Goal: Contribute content: Contribute content

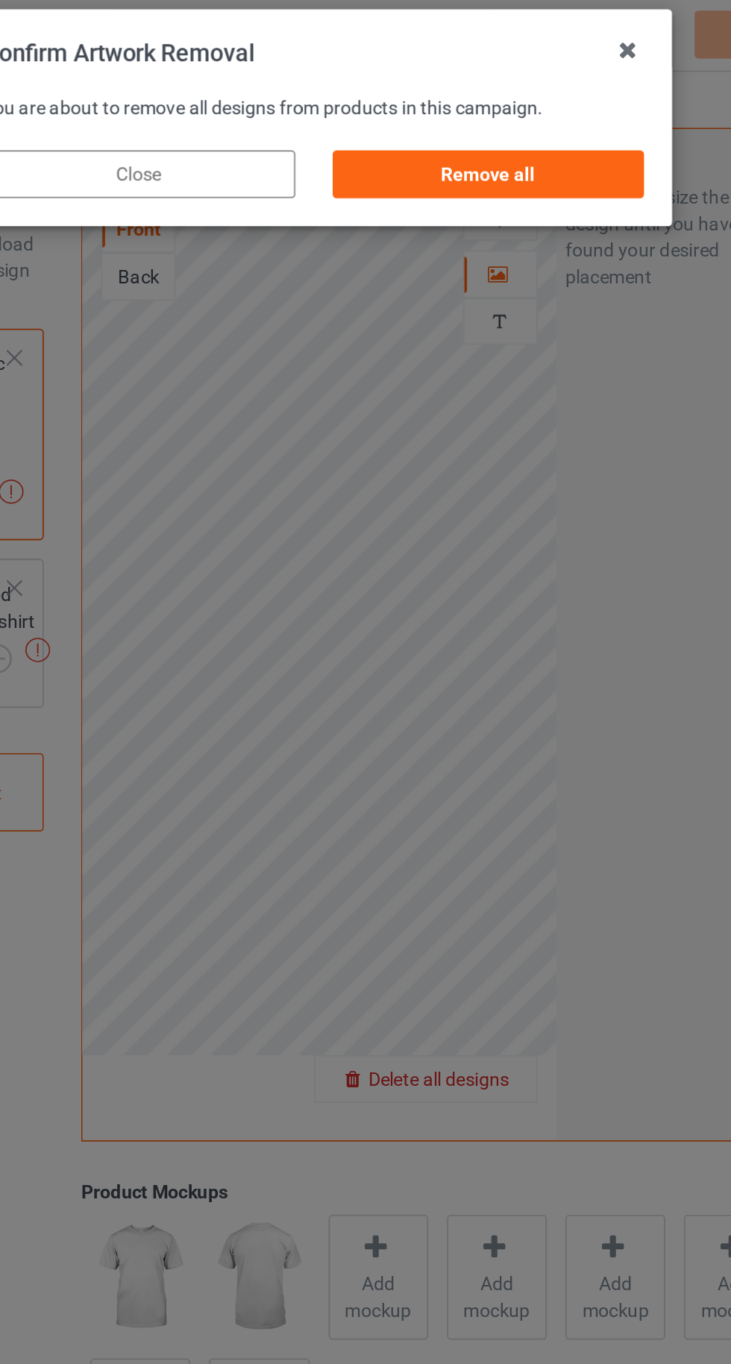
click at [421, 87] on div "Remove all" at bounding box center [463, 100] width 175 height 27
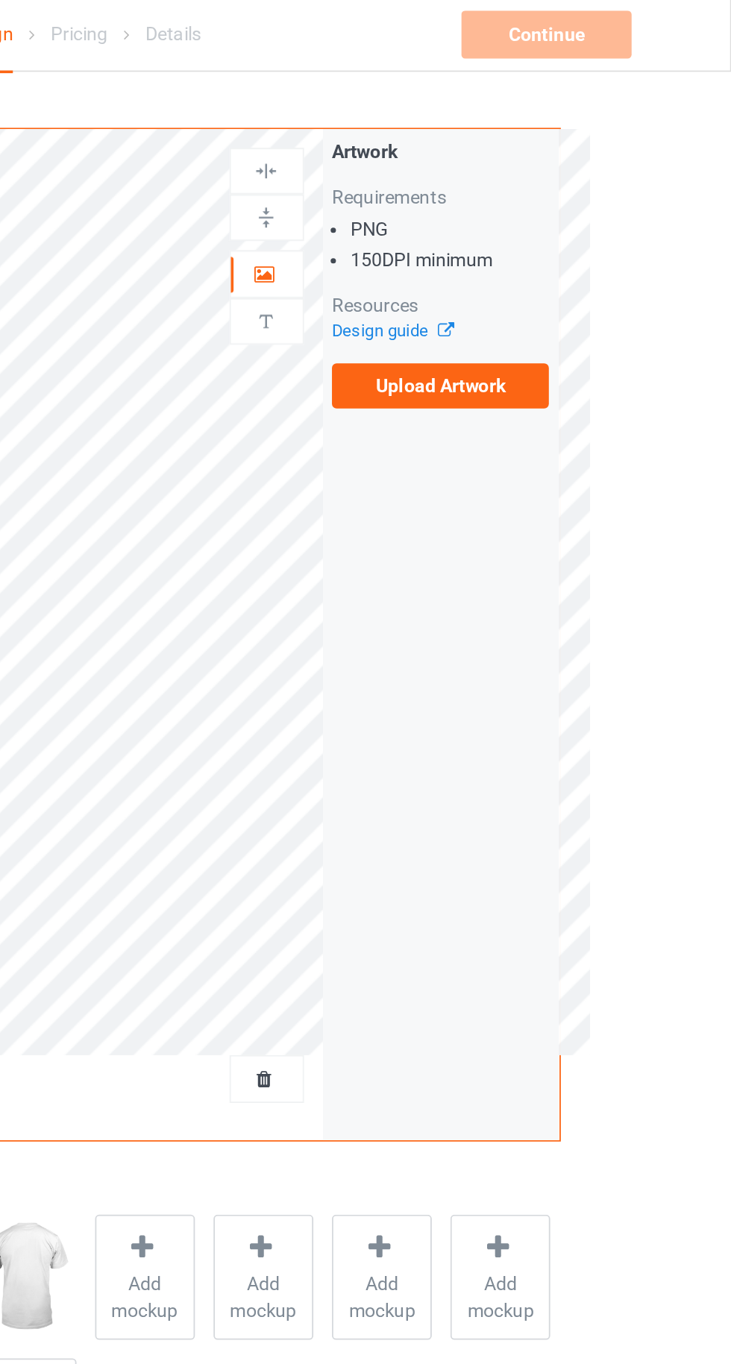
click at [582, 221] on label "Upload Artwork" at bounding box center [568, 219] width 122 height 25
click at [0, 0] on input "Upload Artwork" at bounding box center [0, 0] width 0 height 0
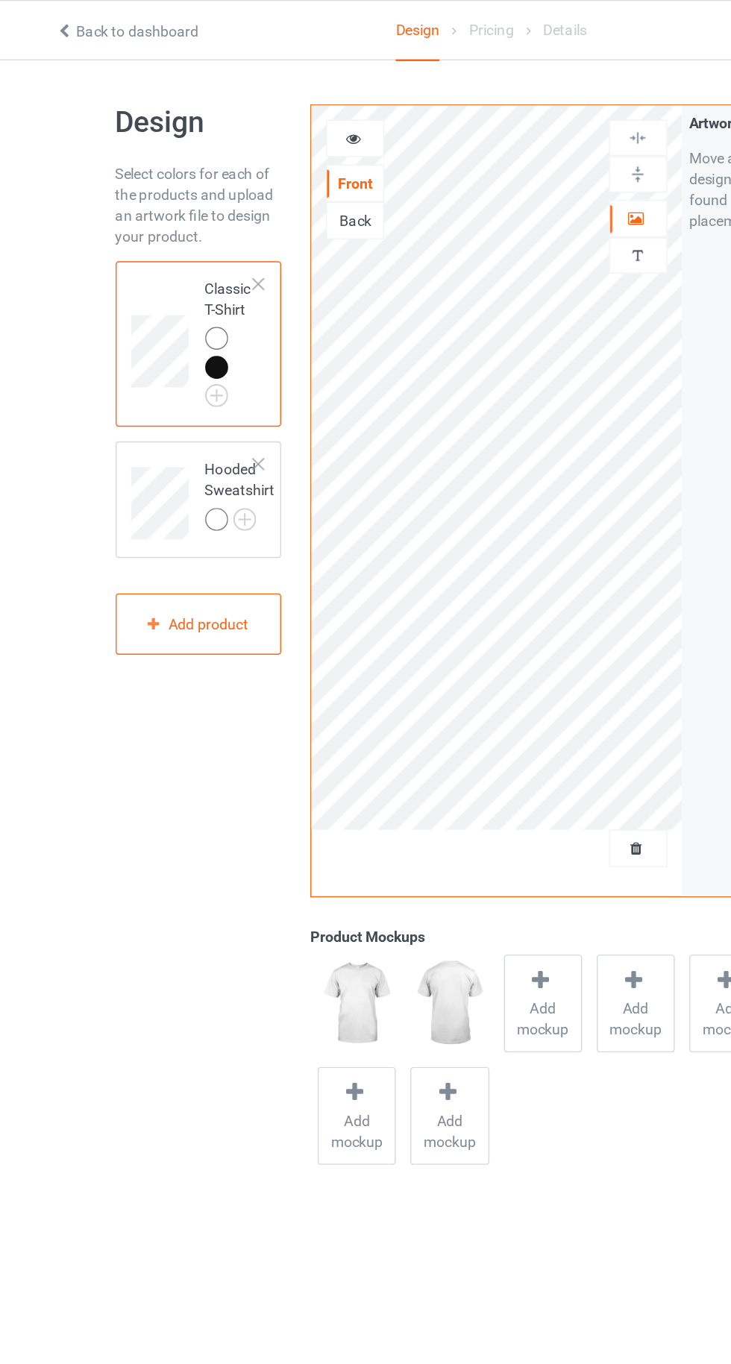
click at [162, 260] on div at bounding box center [168, 263] width 16 height 16
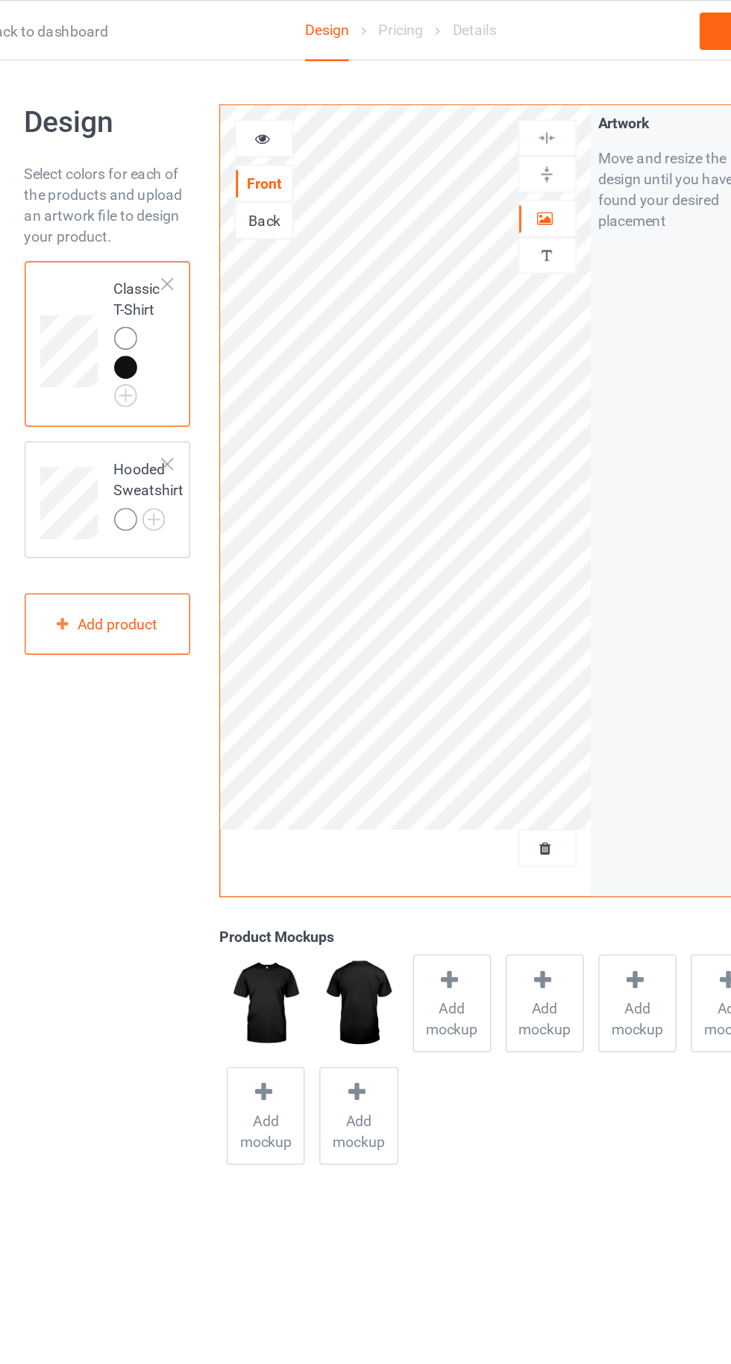
click at [266, 97] on icon at bounding box center [266, 97] width 13 height 10
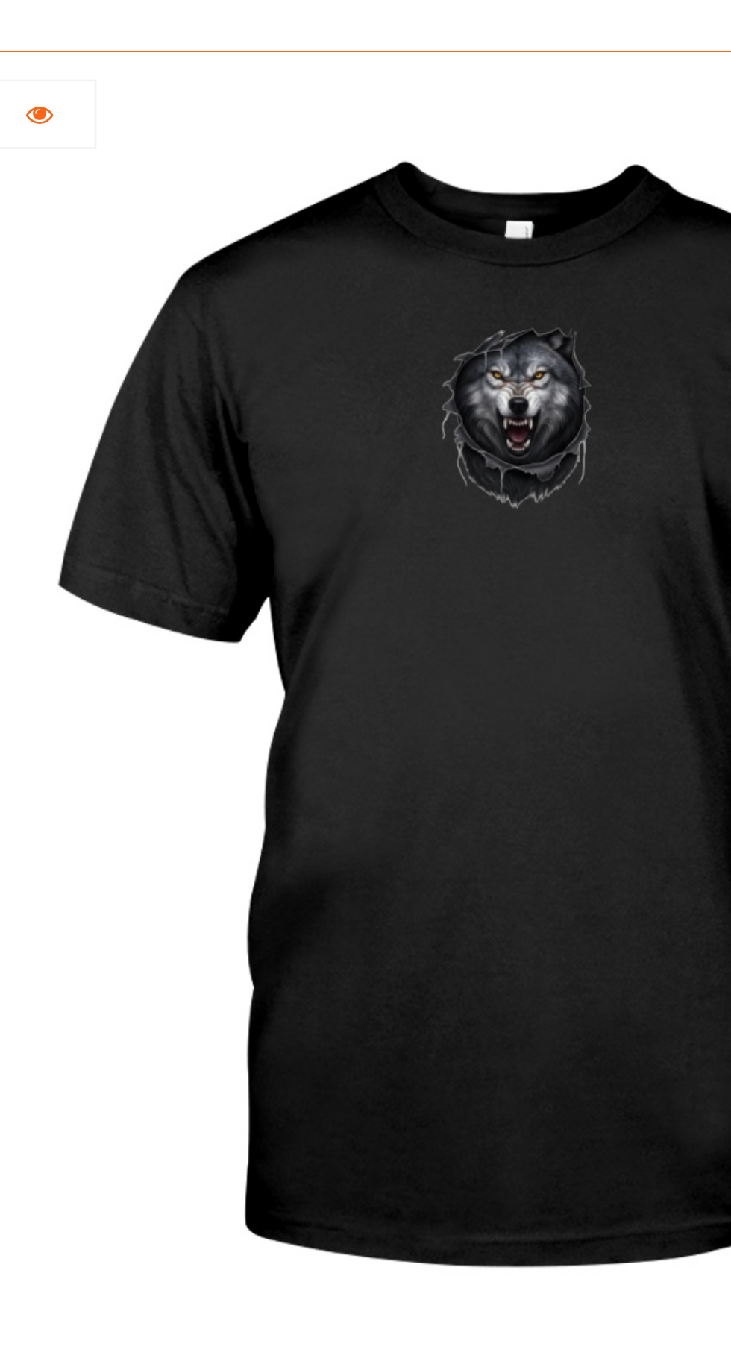
click at [271, 105] on div at bounding box center [268, 99] width 40 height 15
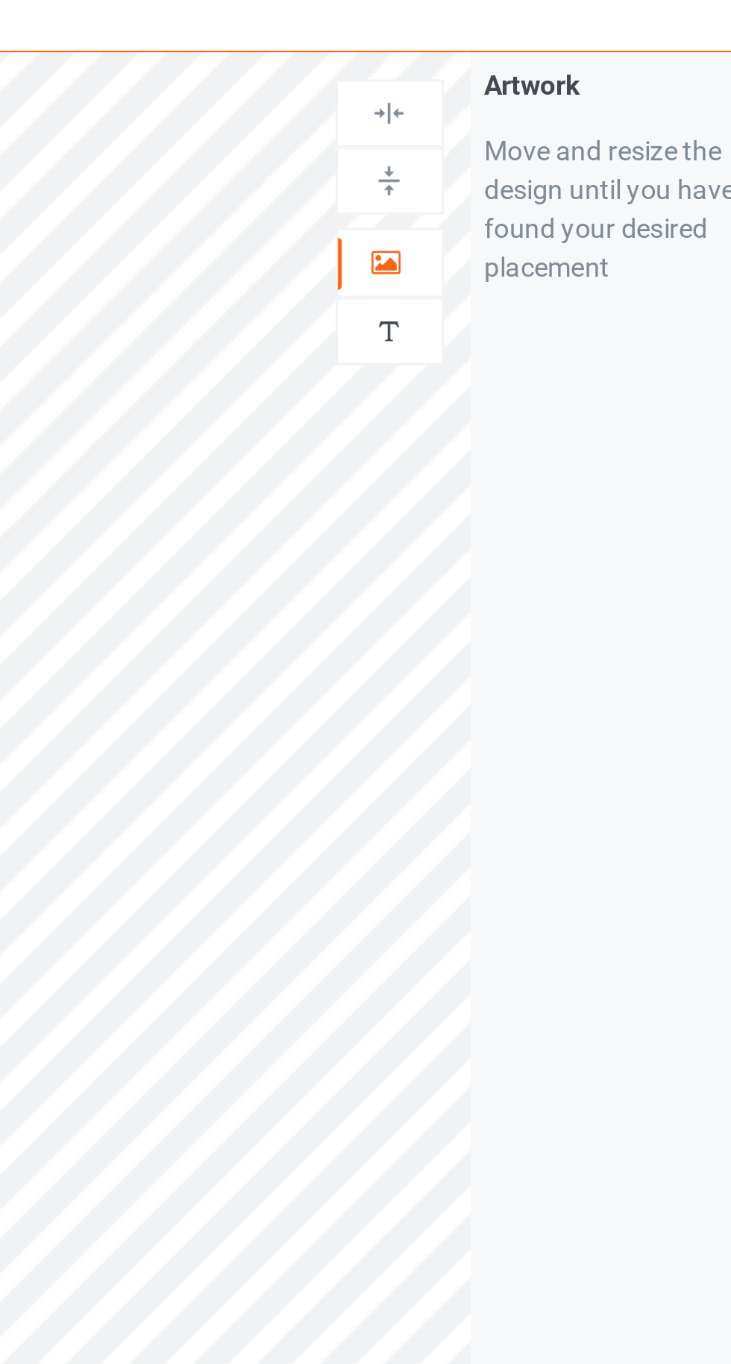
click at [462, 158] on div at bounding box center [470, 156] width 40 height 15
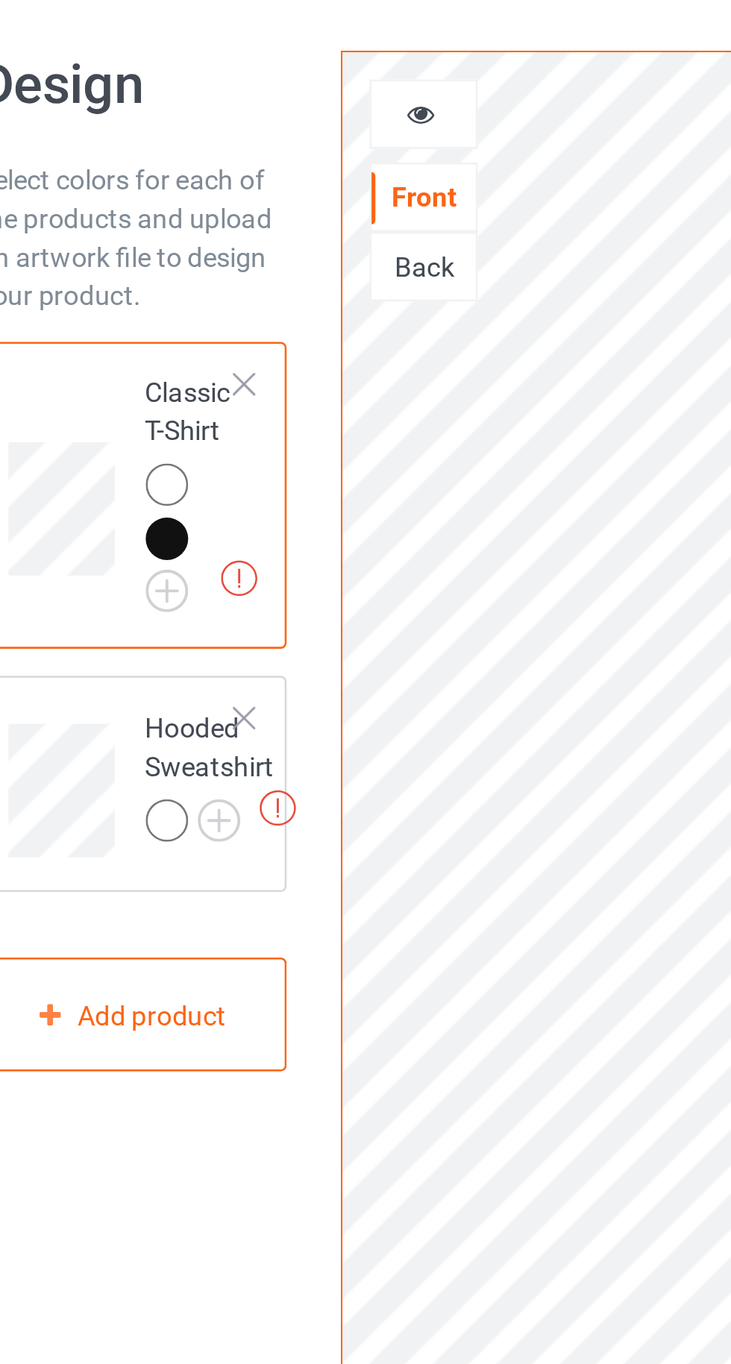
click at [266, 93] on icon at bounding box center [266, 97] width 13 height 10
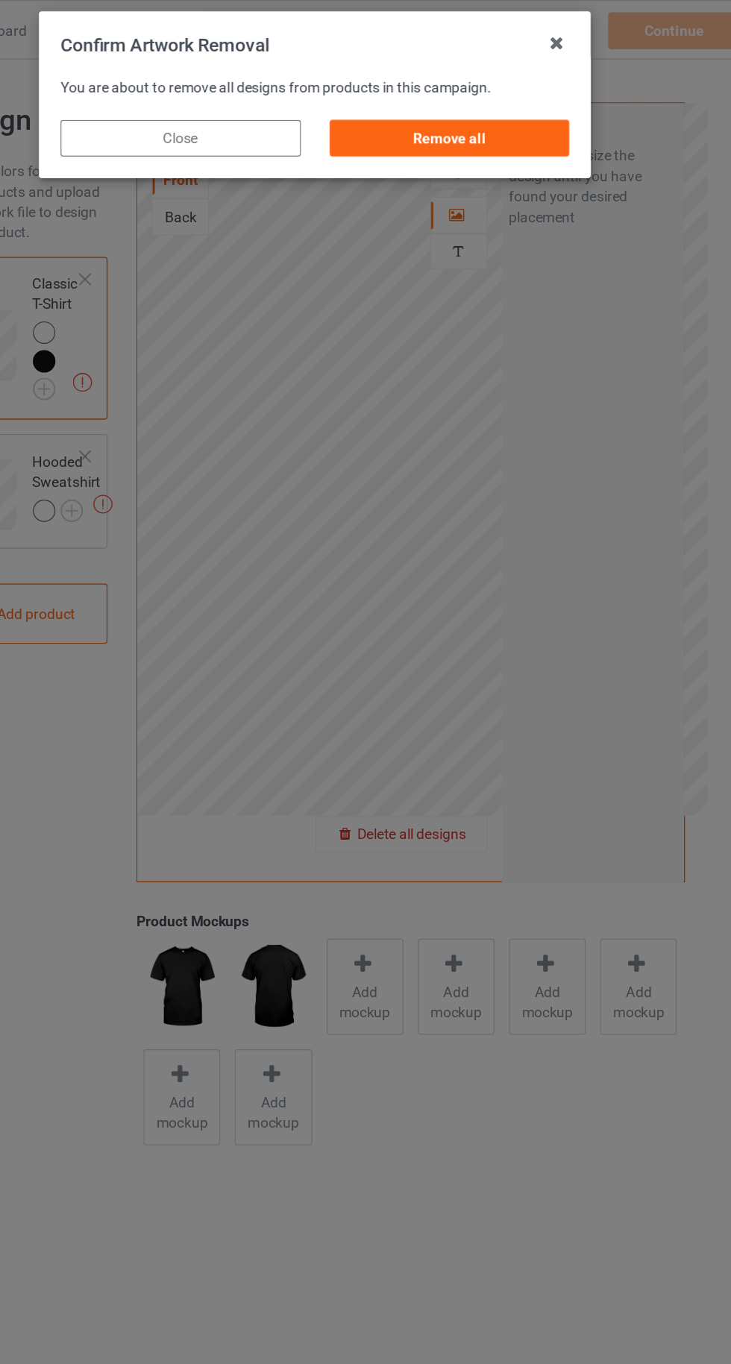
click at [431, 101] on div "Remove all" at bounding box center [463, 100] width 175 height 27
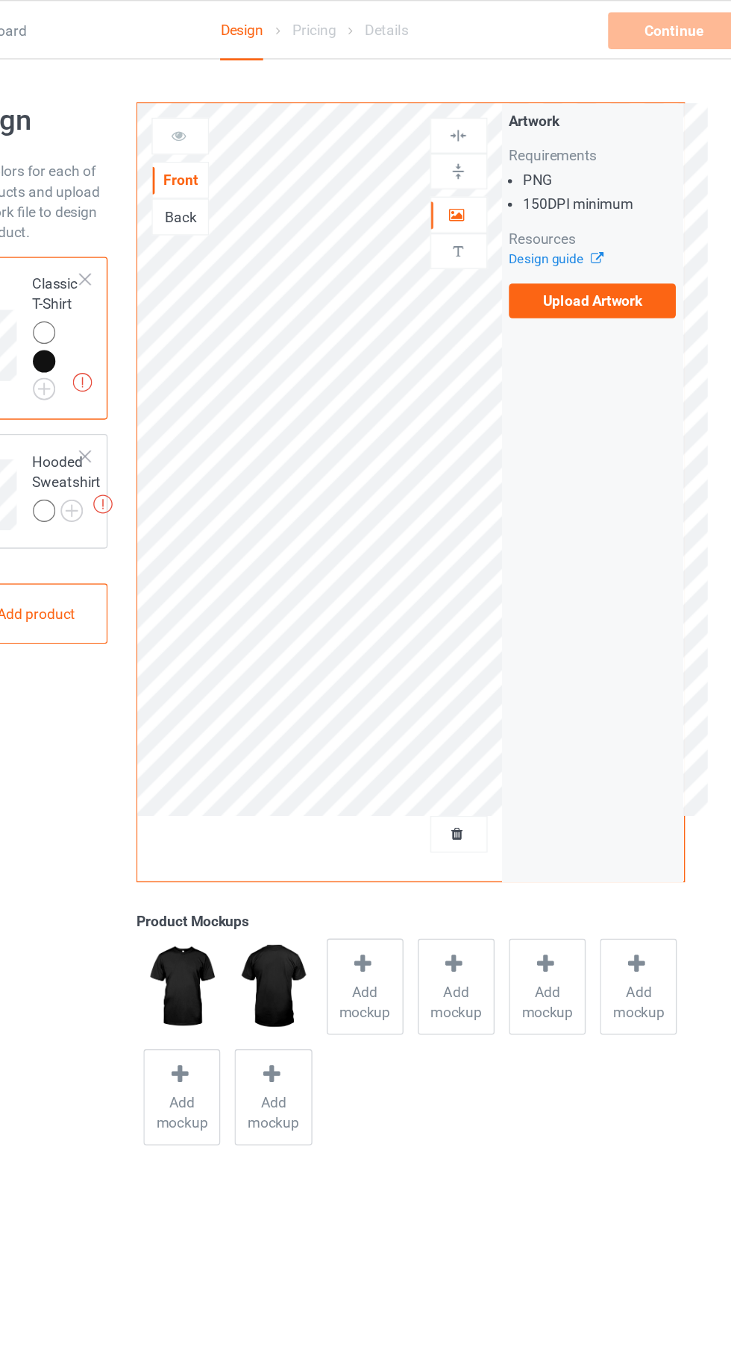
click at [548, 219] on label "Upload Artwork" at bounding box center [568, 219] width 122 height 25
click at [0, 0] on input "Upload Artwork" at bounding box center [0, 0] width 0 height 0
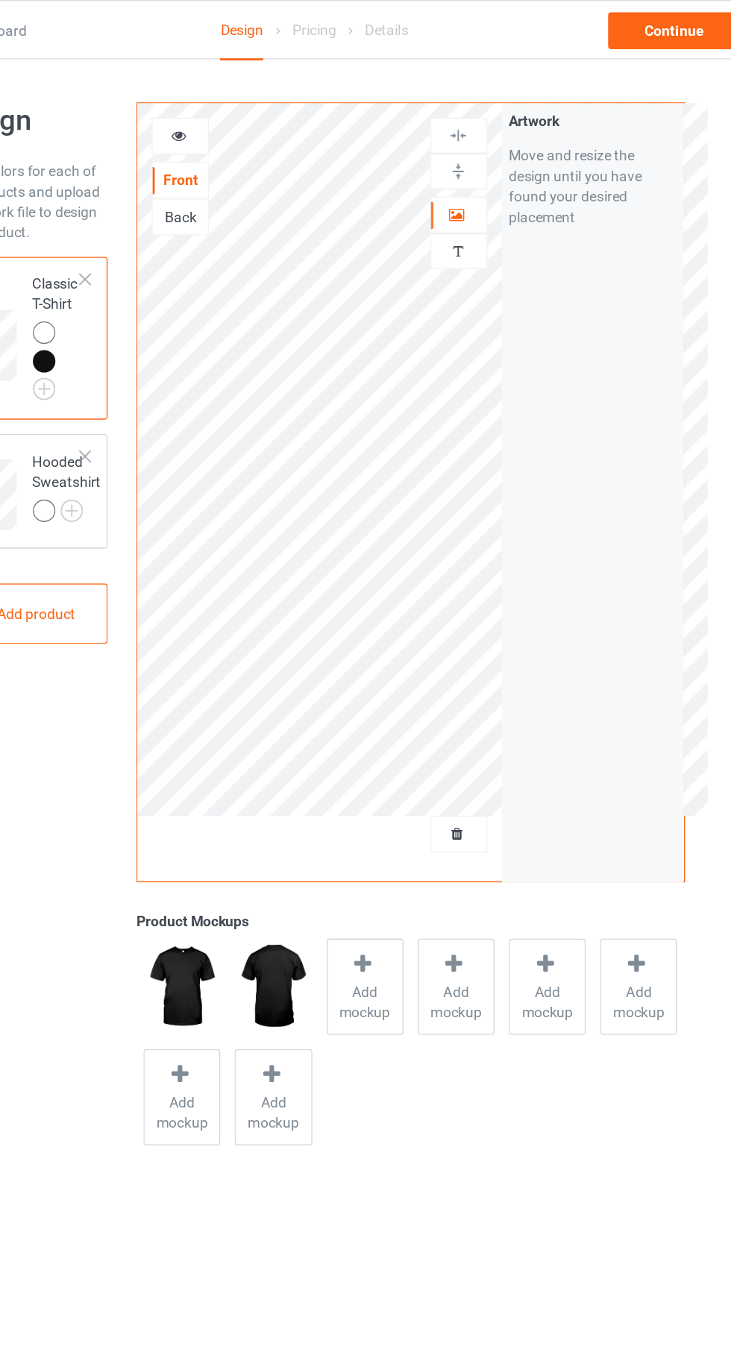
click at [266, 97] on icon at bounding box center [266, 97] width 13 height 10
